Goal: Information Seeking & Learning: Learn about a topic

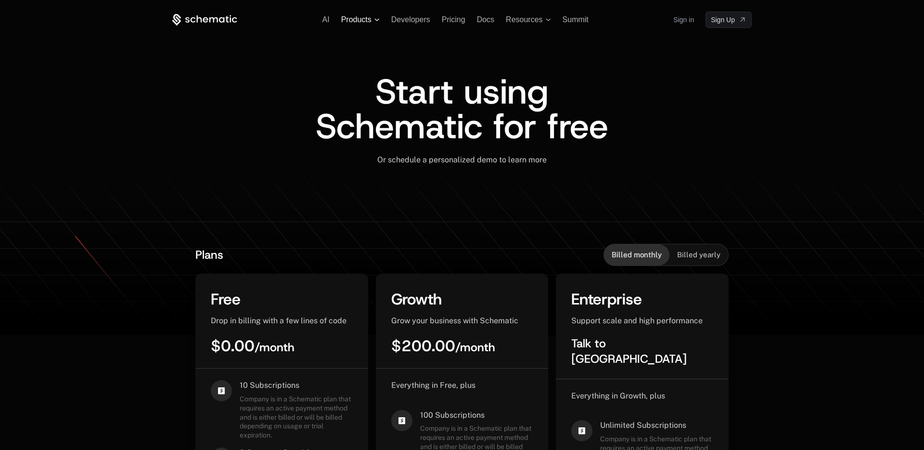
click at [367, 18] on span "Products" at bounding box center [356, 19] width 30 height 9
click at [367, 19] on span "Products" at bounding box center [356, 19] width 30 height 9
click at [575, 18] on span "Summit" at bounding box center [576, 19] width 26 height 8
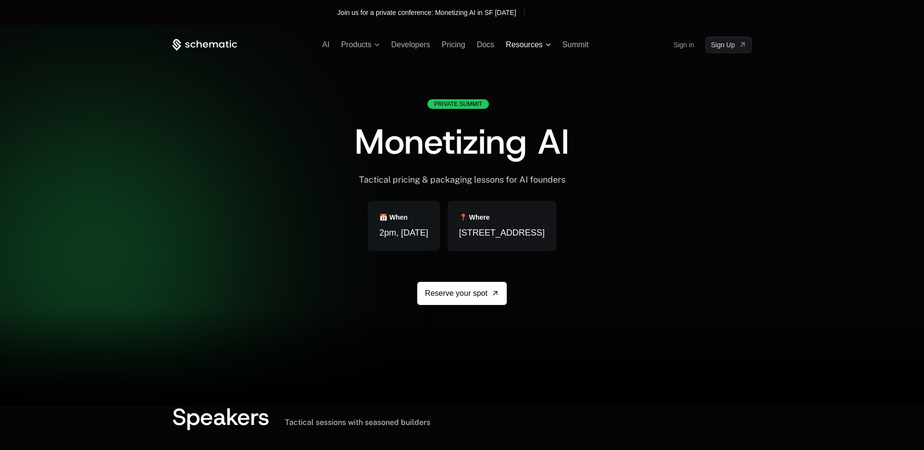
click at [533, 45] on span "Resources" at bounding box center [524, 44] width 37 height 9
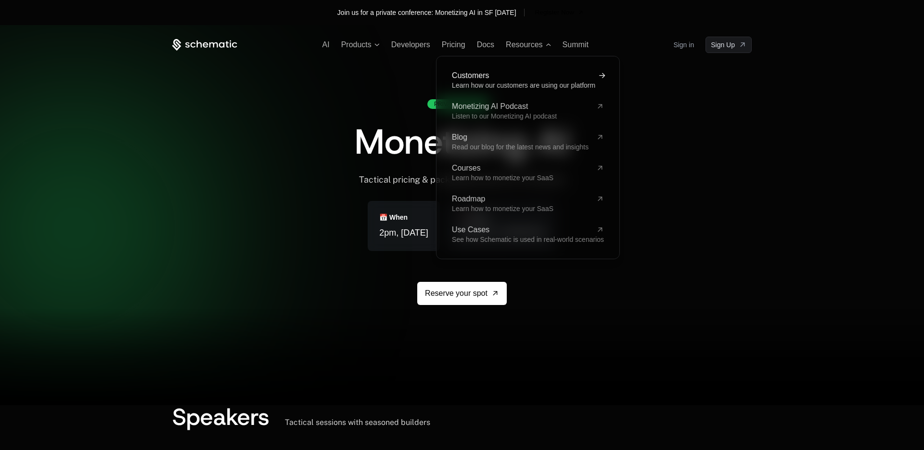
click at [488, 77] on span "Customers" at bounding box center [522, 76] width 141 height 8
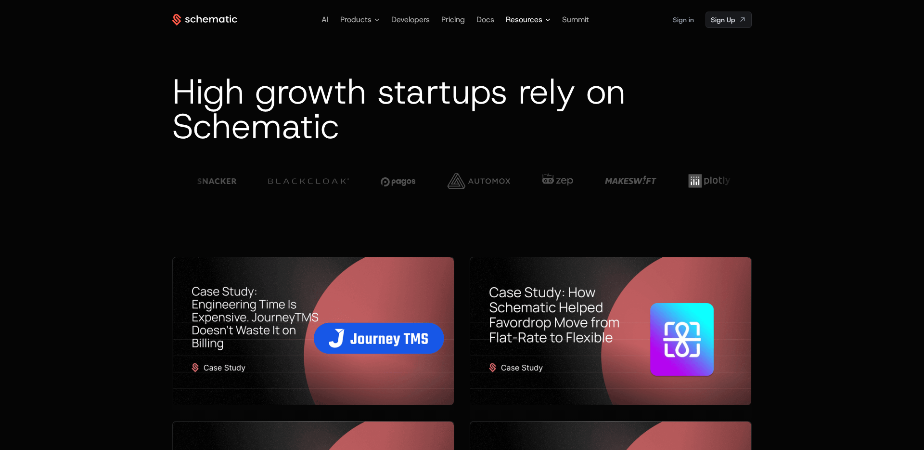
click at [525, 19] on span "Resources" at bounding box center [524, 20] width 37 height 12
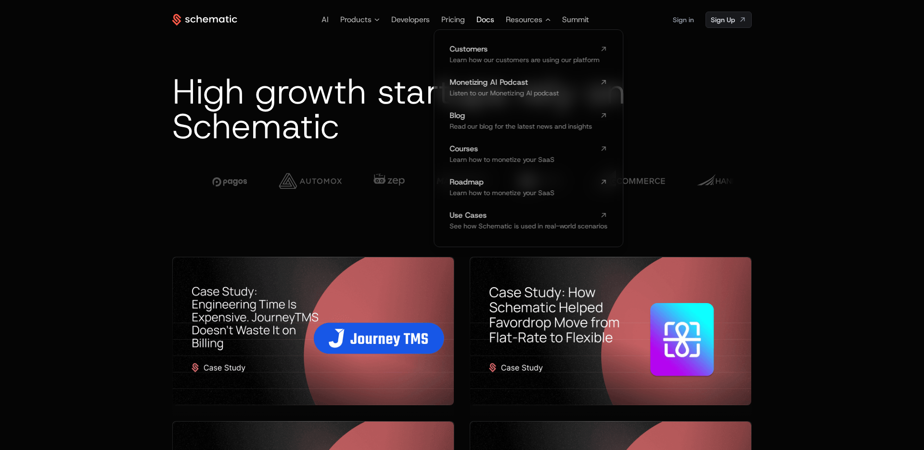
click at [486, 20] on span "Docs" at bounding box center [485, 19] width 18 height 10
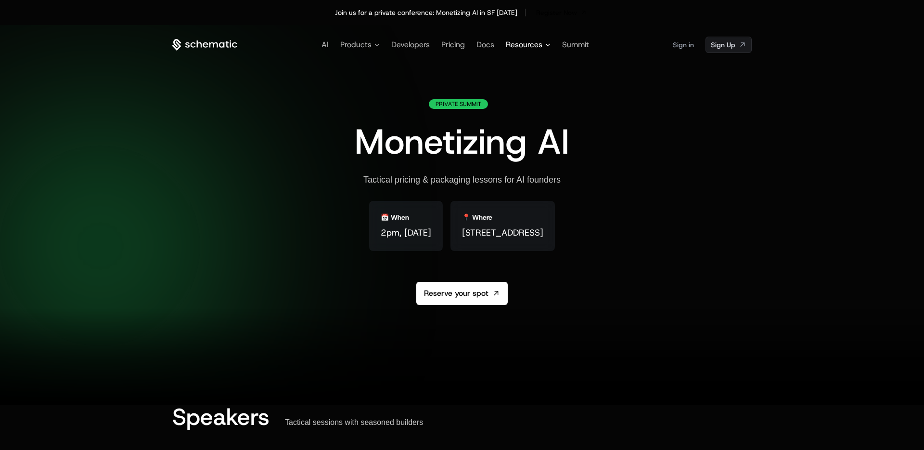
click at [527, 44] on span "Resources" at bounding box center [524, 45] width 37 height 12
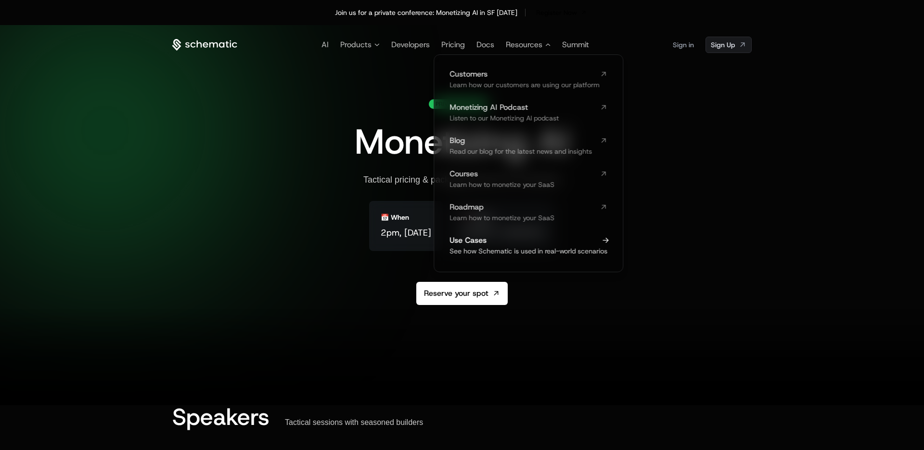
click at [584, 241] on span "Use Cases" at bounding box center [523, 240] width 146 height 8
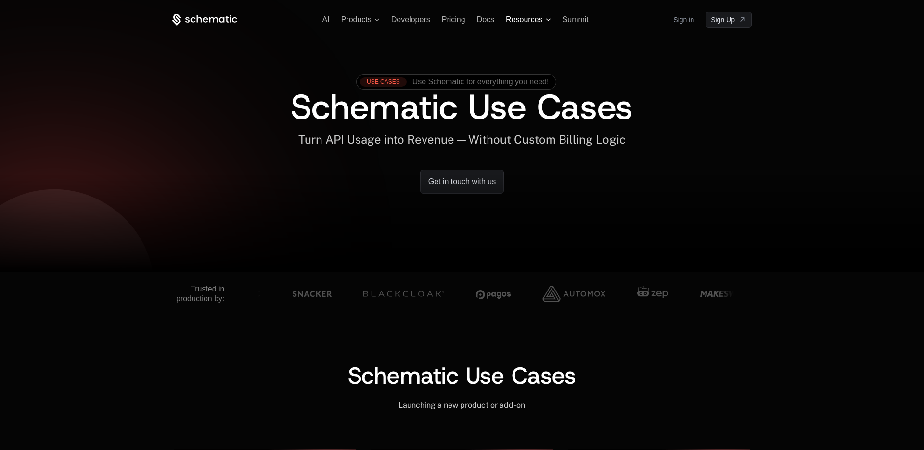
click at [546, 18] on icon at bounding box center [548, 19] width 5 height 3
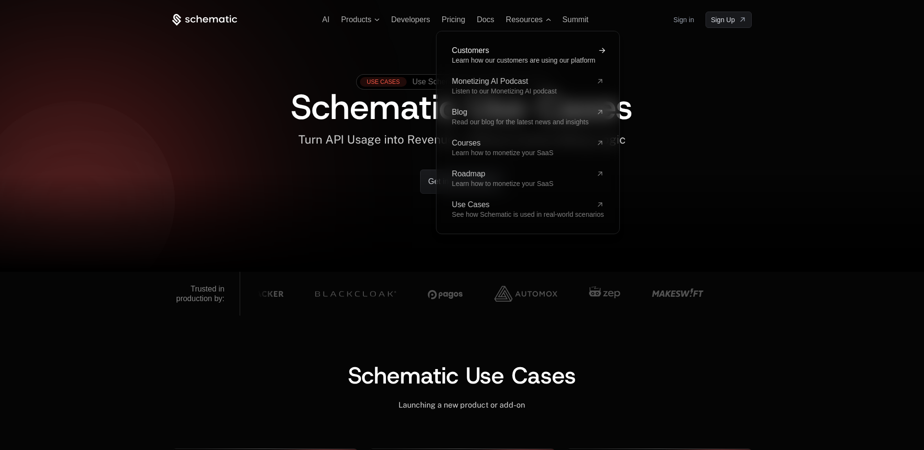
click at [547, 60] on span "Learn how our customers are using our platform" at bounding box center [523, 60] width 143 height 8
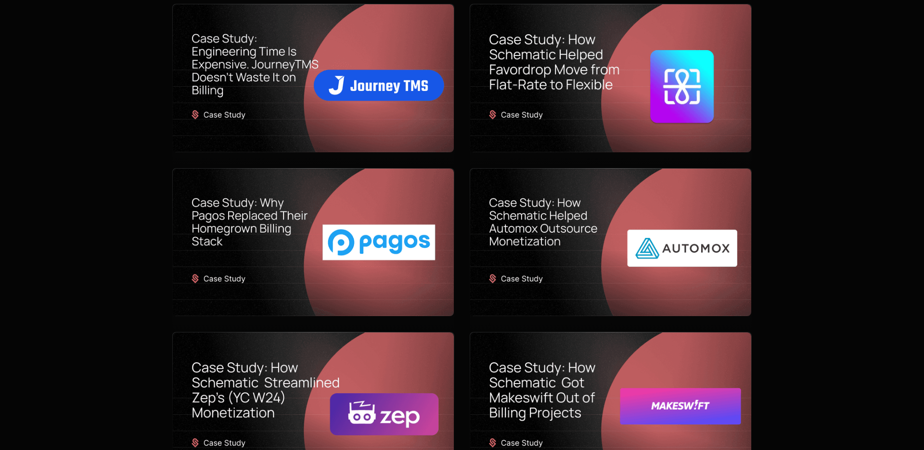
scroll to position [228, 0]
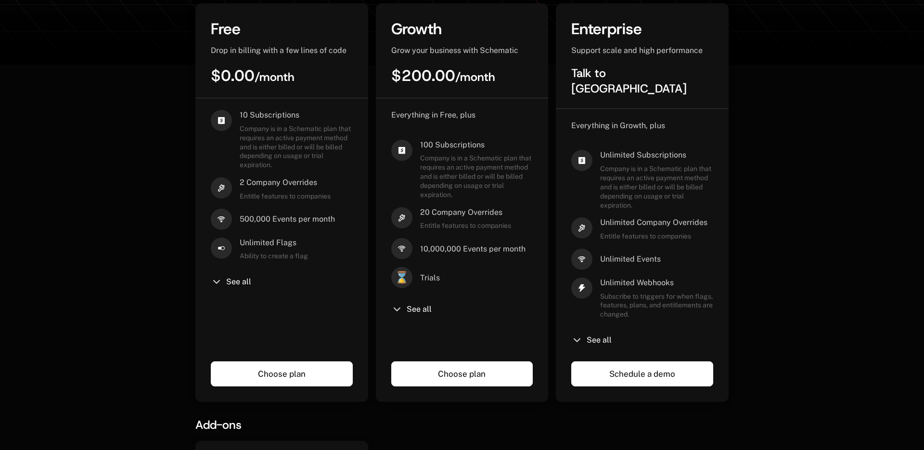
scroll to position [269, 0]
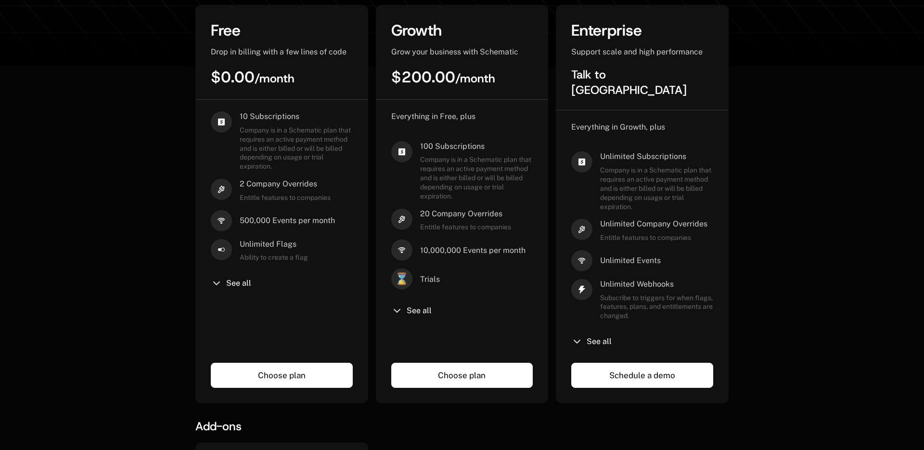
click at [586, 335] on div "See all" at bounding box center [642, 341] width 142 height 12
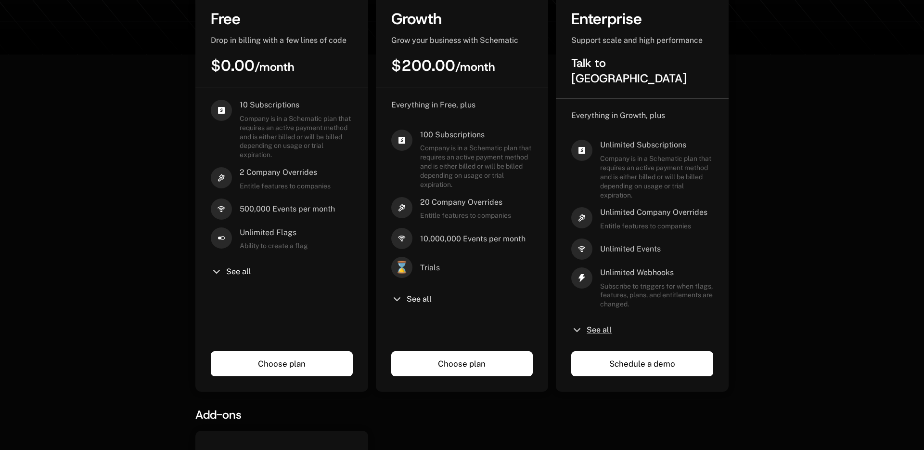
click at [604, 326] on span "See all" at bounding box center [599, 330] width 25 height 8
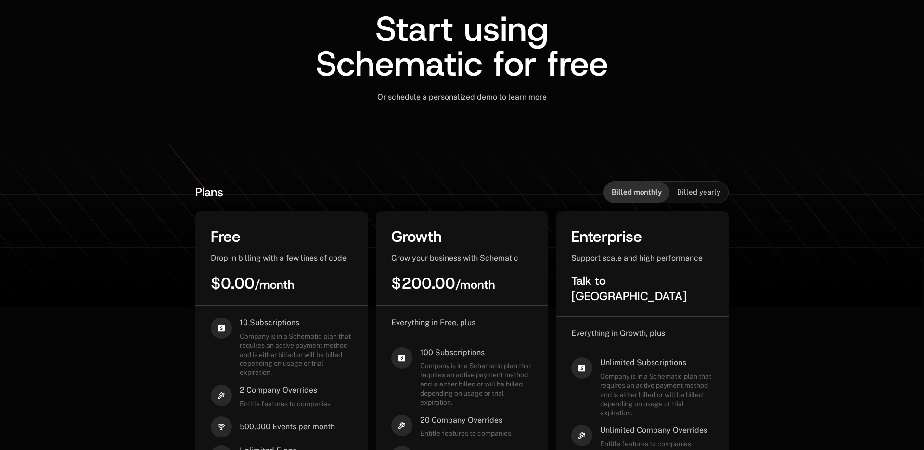
scroll to position [0, 0]
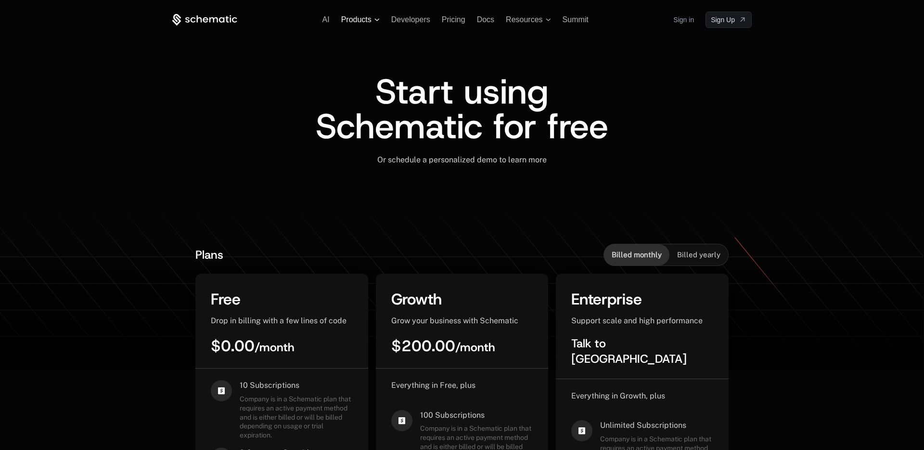
click at [353, 23] on span "Products" at bounding box center [356, 19] width 30 height 9
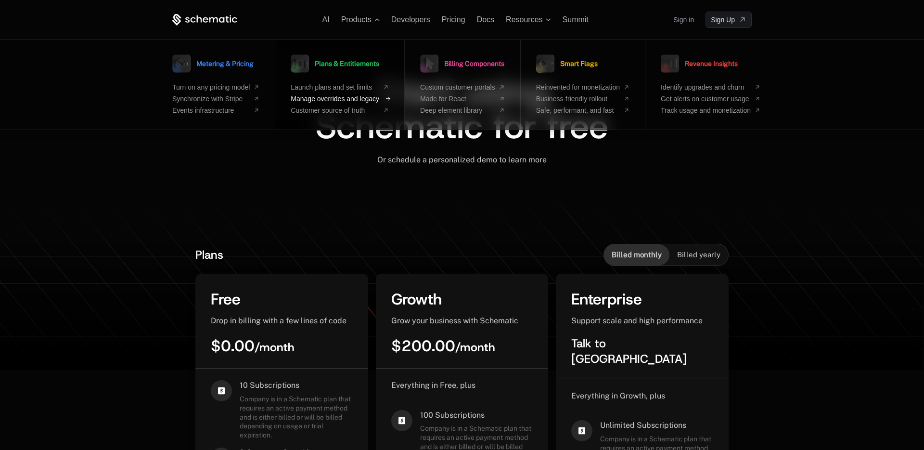
click at [349, 99] on span "Manage overrides and legacy" at bounding box center [335, 99] width 89 height 8
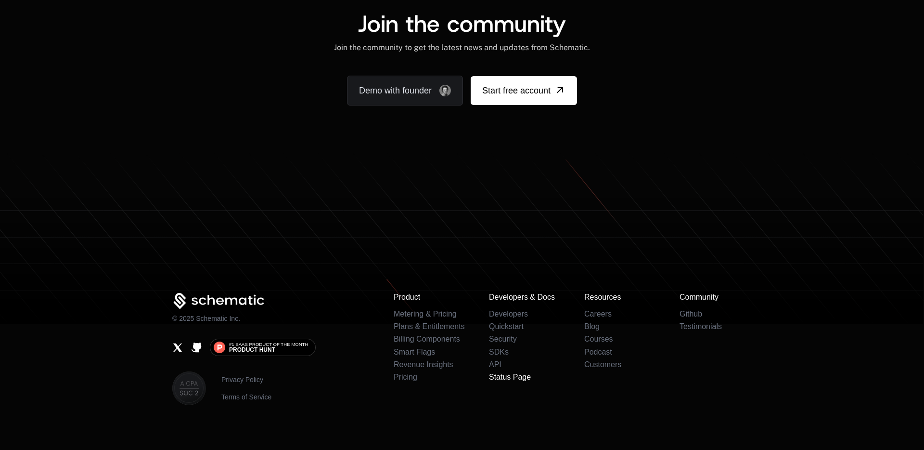
scroll to position [1977, 0]
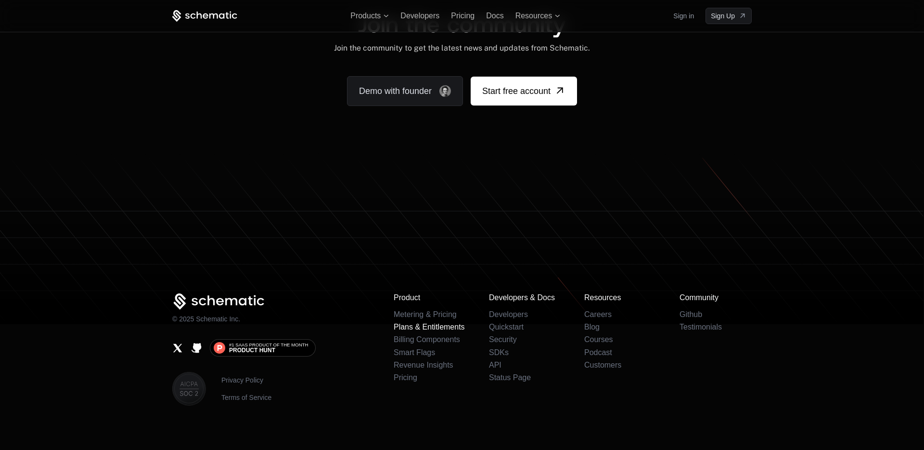
click at [451, 322] on link "Plans & Entitlements" at bounding box center [429, 326] width 71 height 8
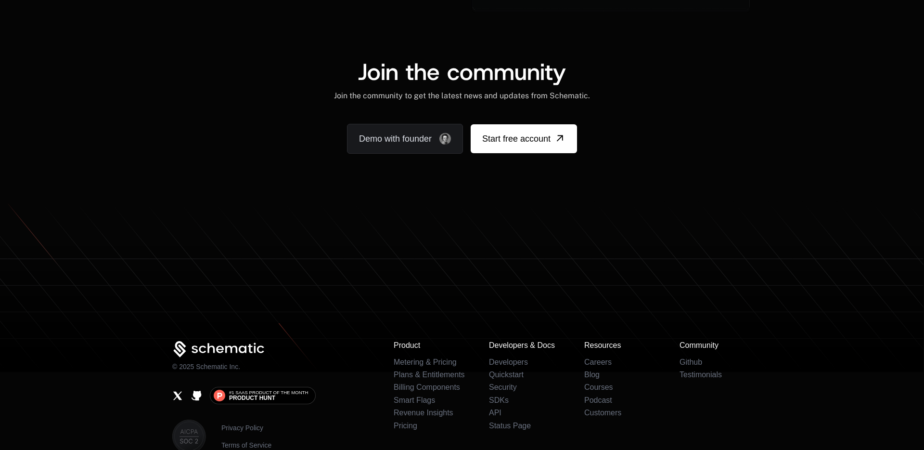
scroll to position [1977, 0]
